Goal: Browse casually: Explore the website without a specific task or goal

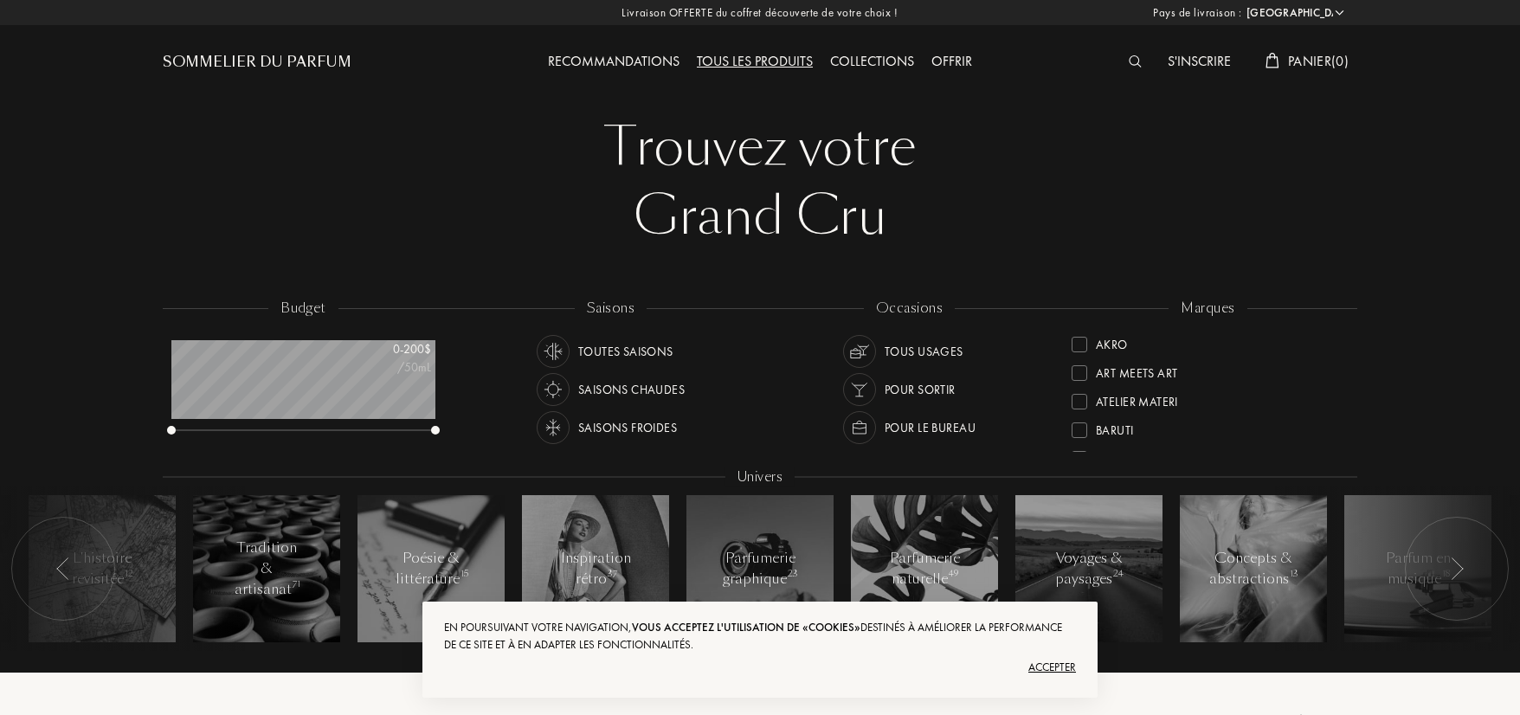
select select "US"
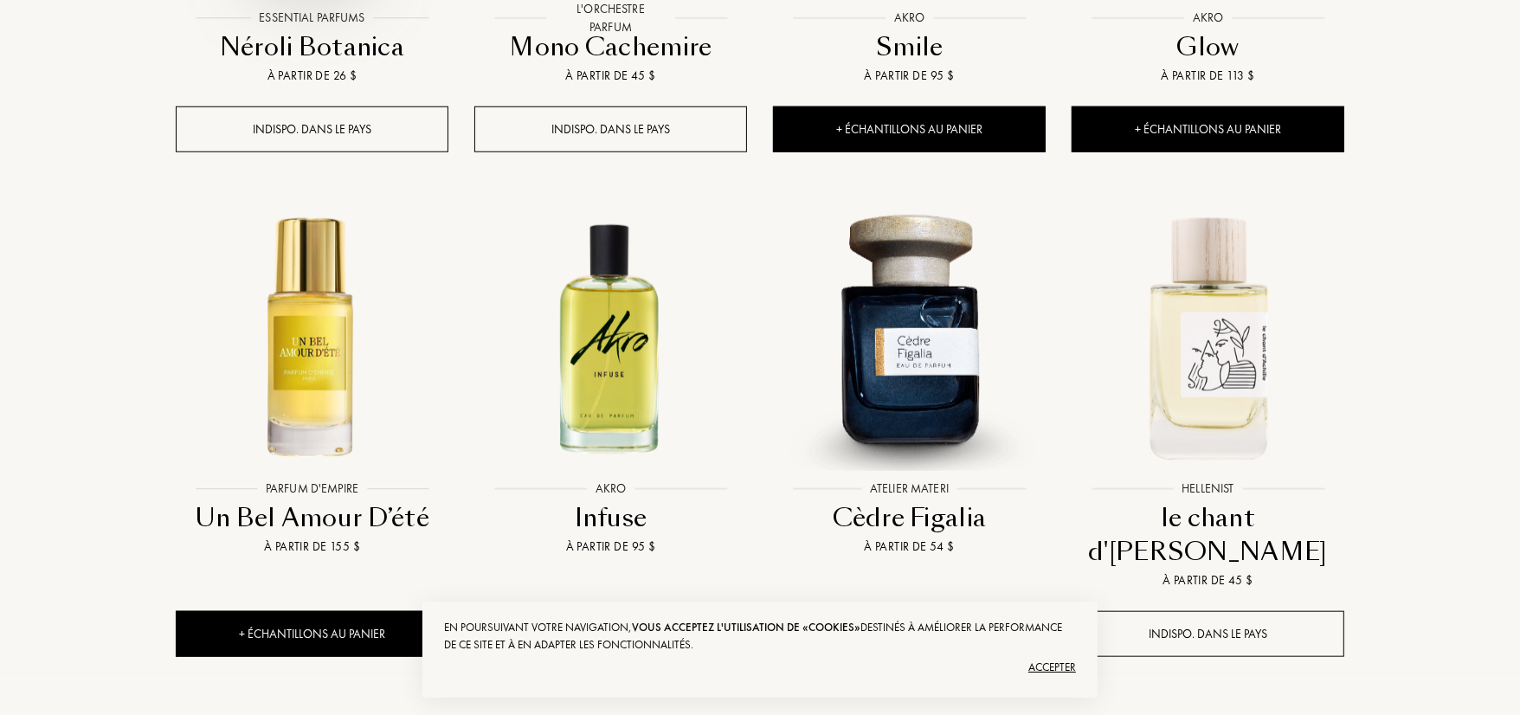
scroll to position [1662, 0]
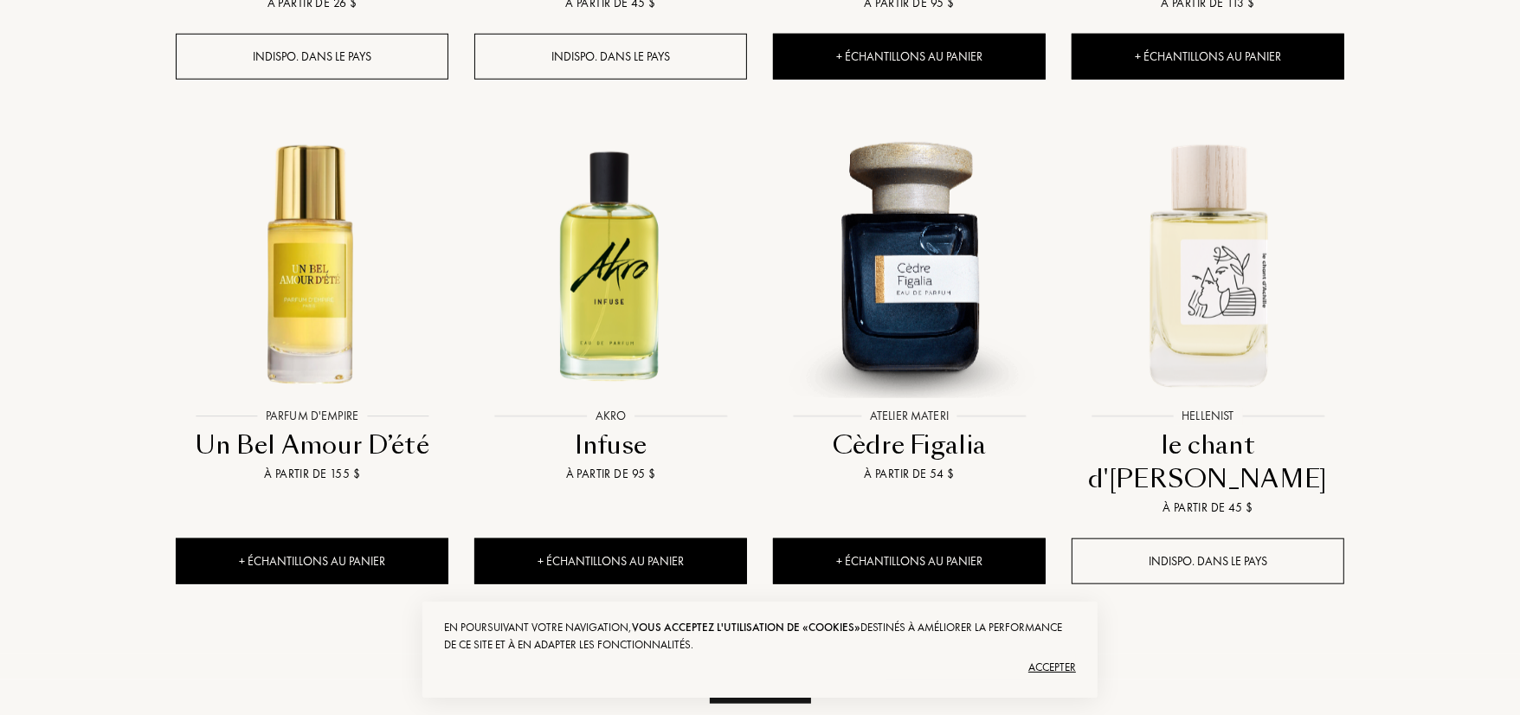
click at [758, 649] on div "Voir plus" at bounding box center [760, 676] width 101 height 55
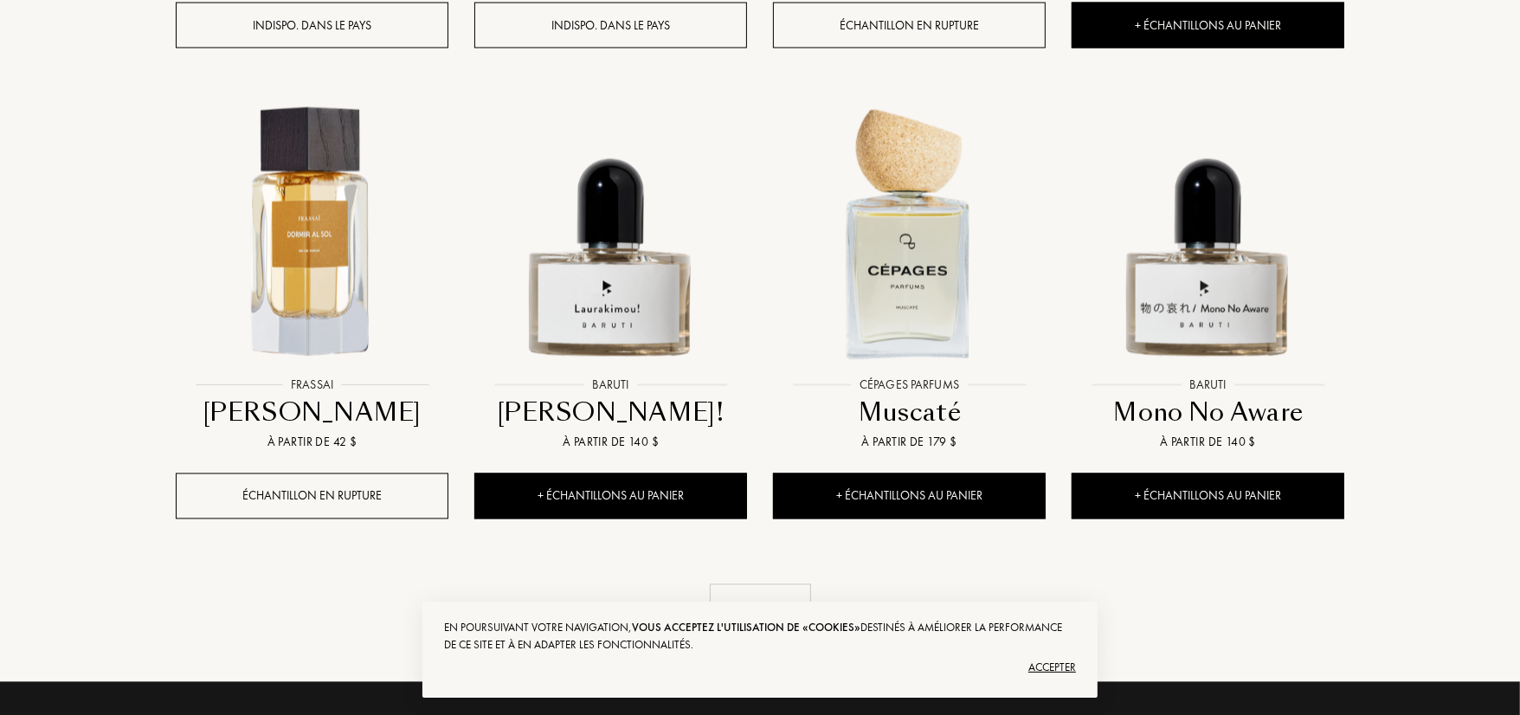
scroll to position [3220, 0]
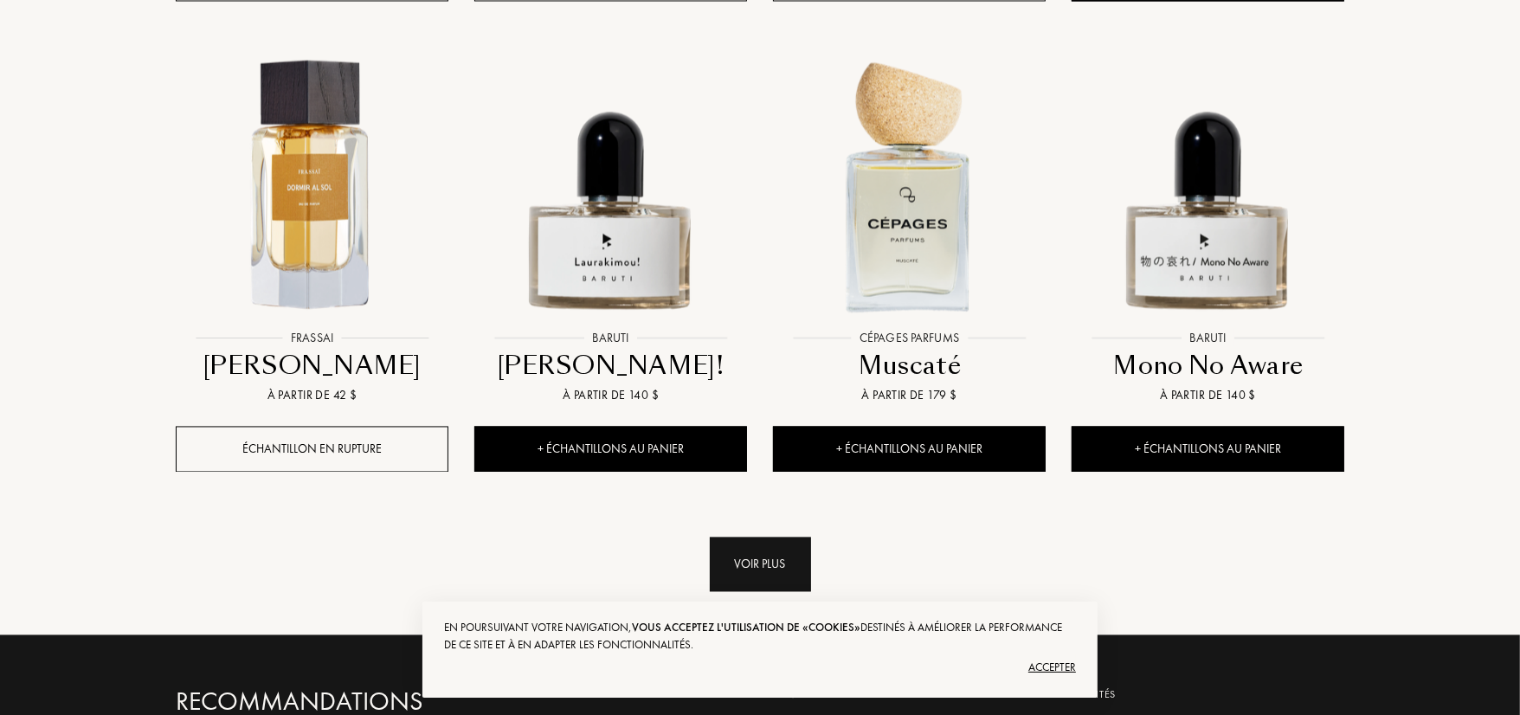
click at [748, 537] on div "Voir plus" at bounding box center [760, 564] width 101 height 55
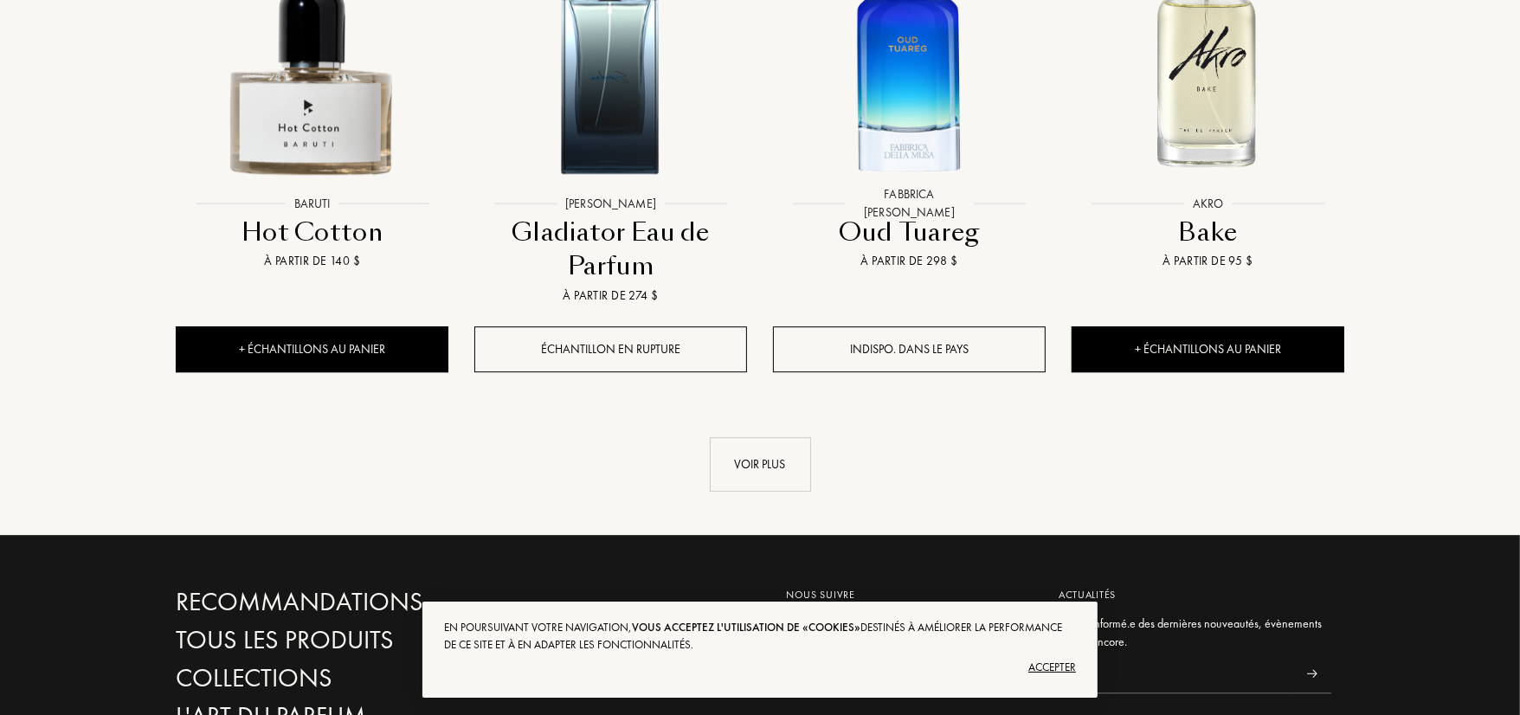
scroll to position [4881, 0]
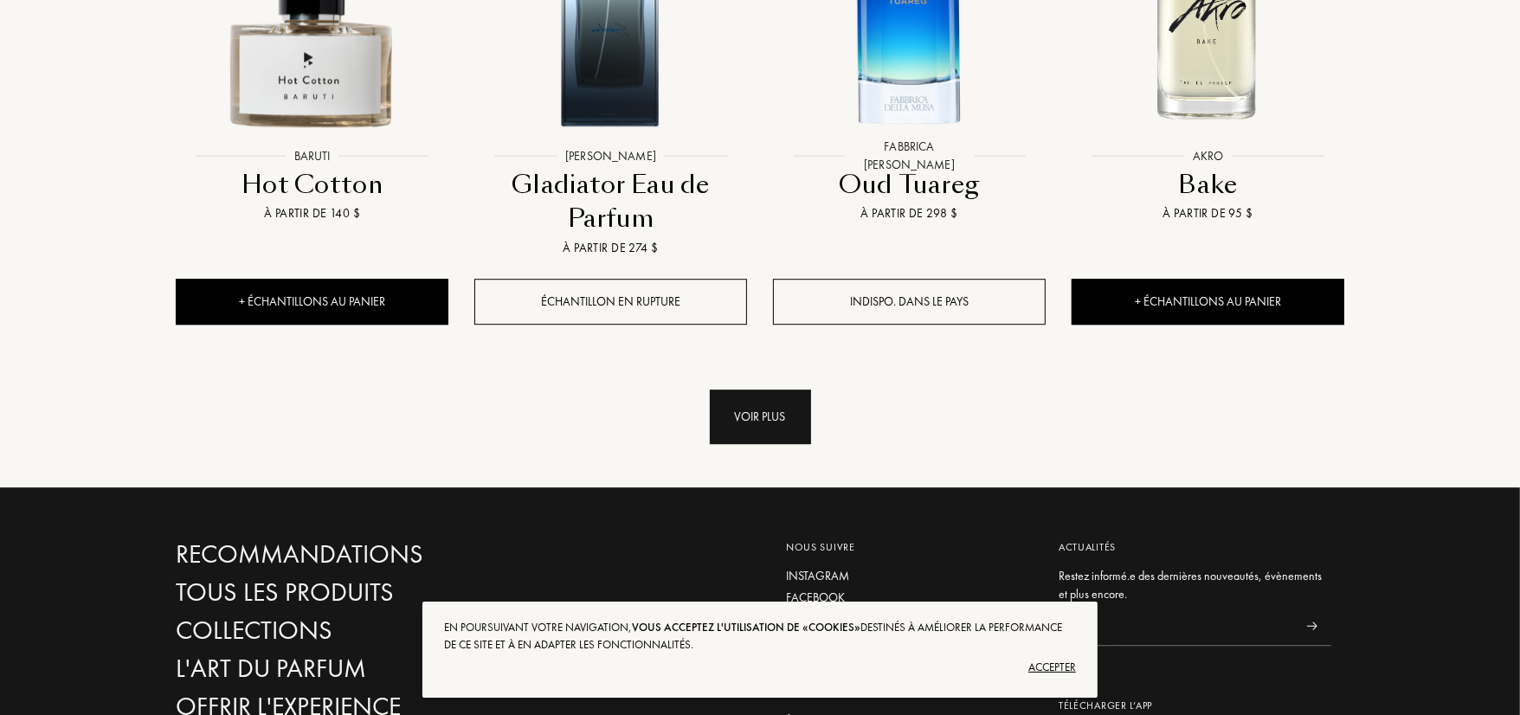
click at [755, 389] on div "Voir plus" at bounding box center [760, 416] width 101 height 55
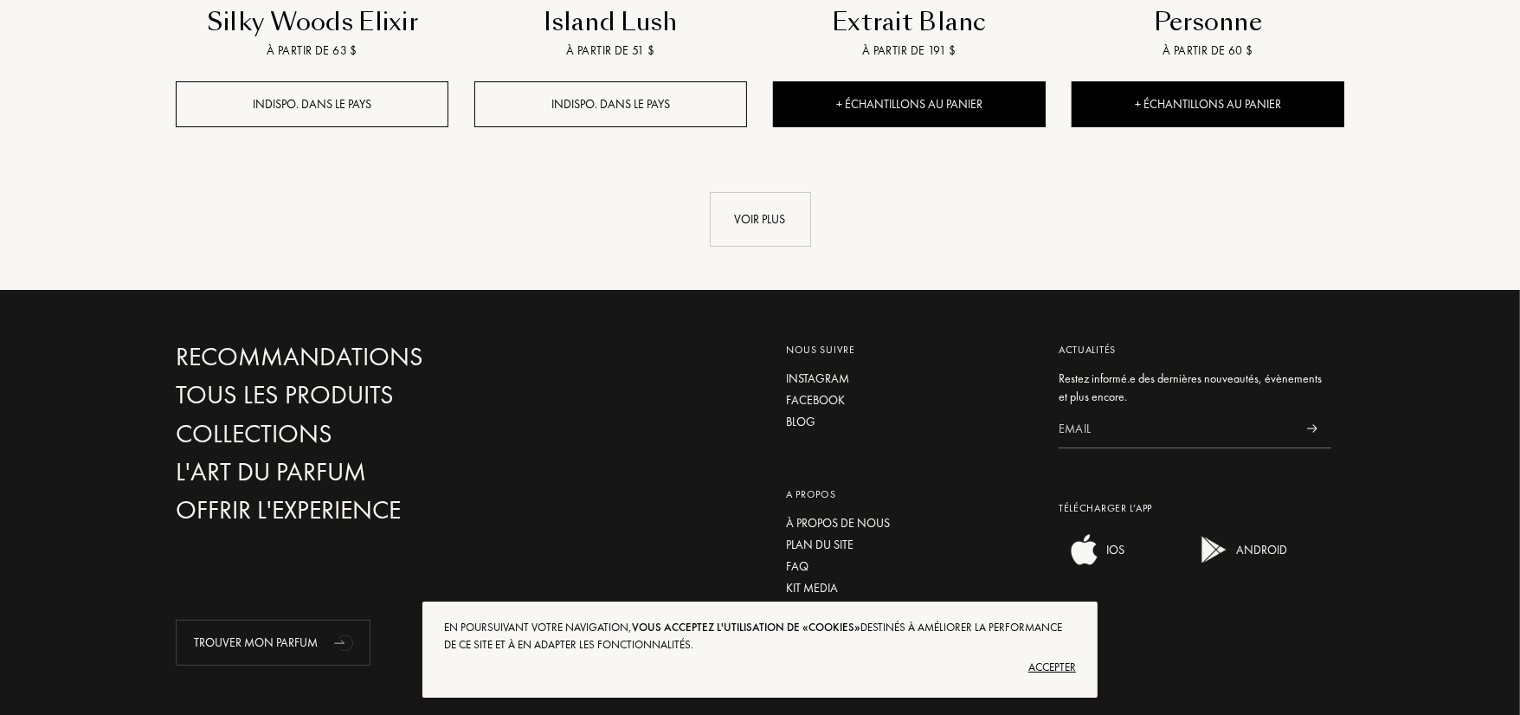
scroll to position [6493, 0]
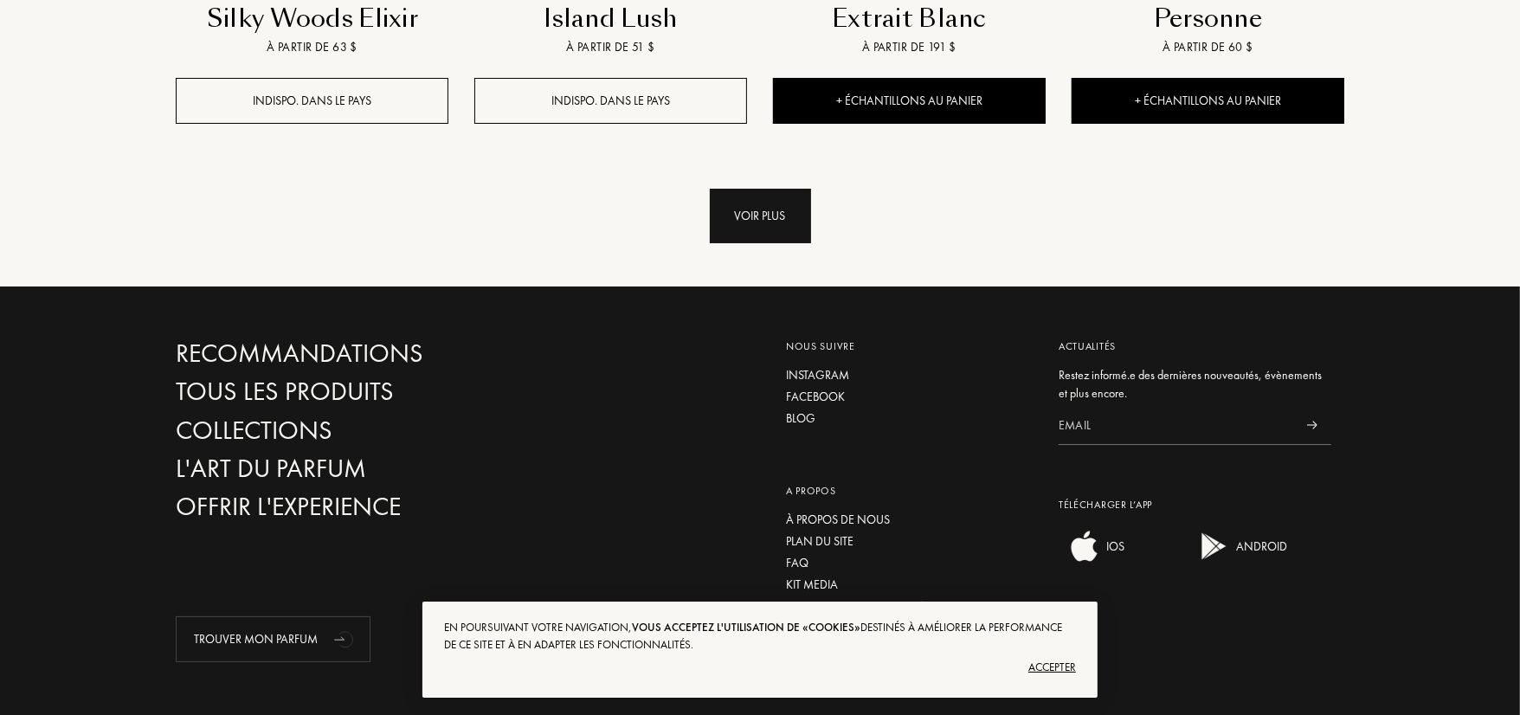
click at [775, 189] on div "Voir plus" at bounding box center [760, 216] width 101 height 55
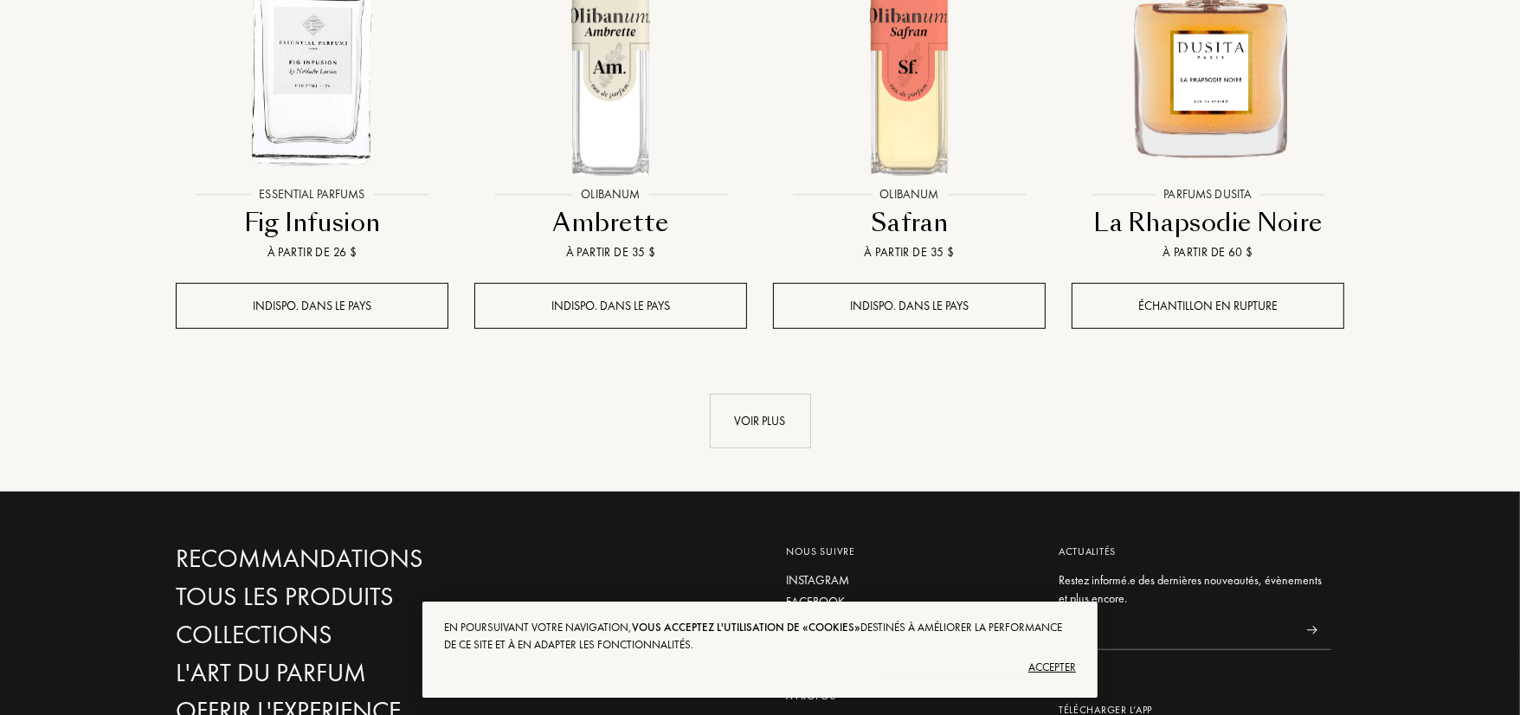
scroll to position [7739, 0]
